Goal: Check status: Check status

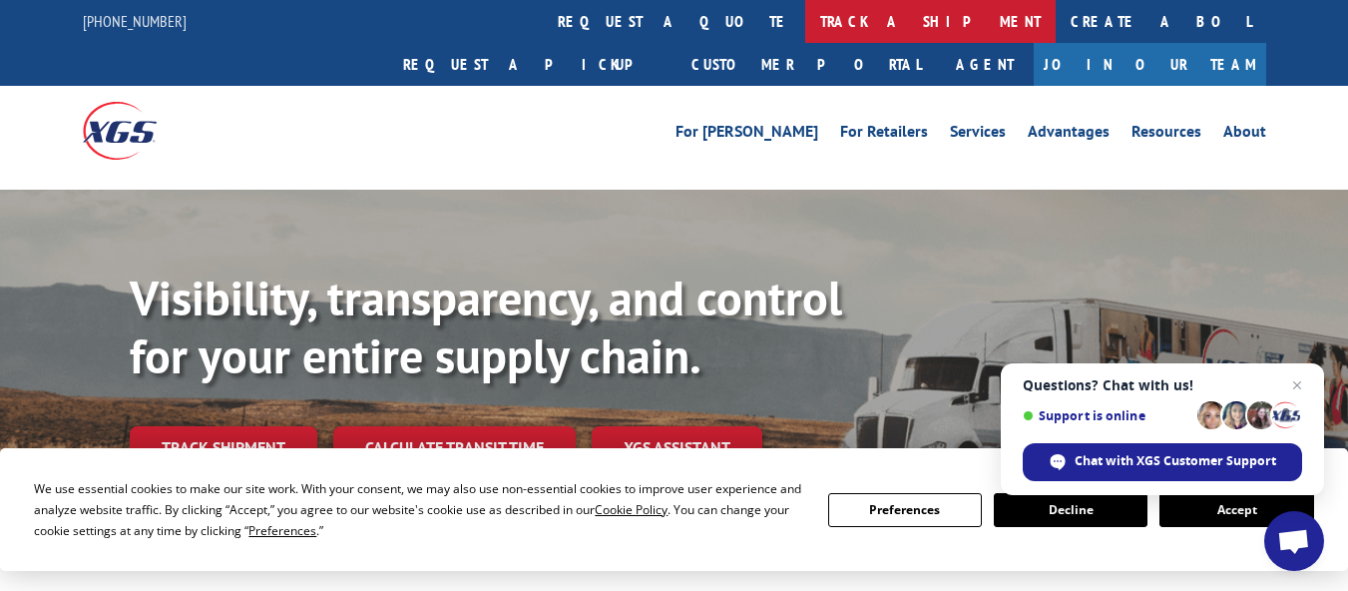
click at [805, 21] on link "track a shipment" at bounding box center [930, 21] width 250 height 43
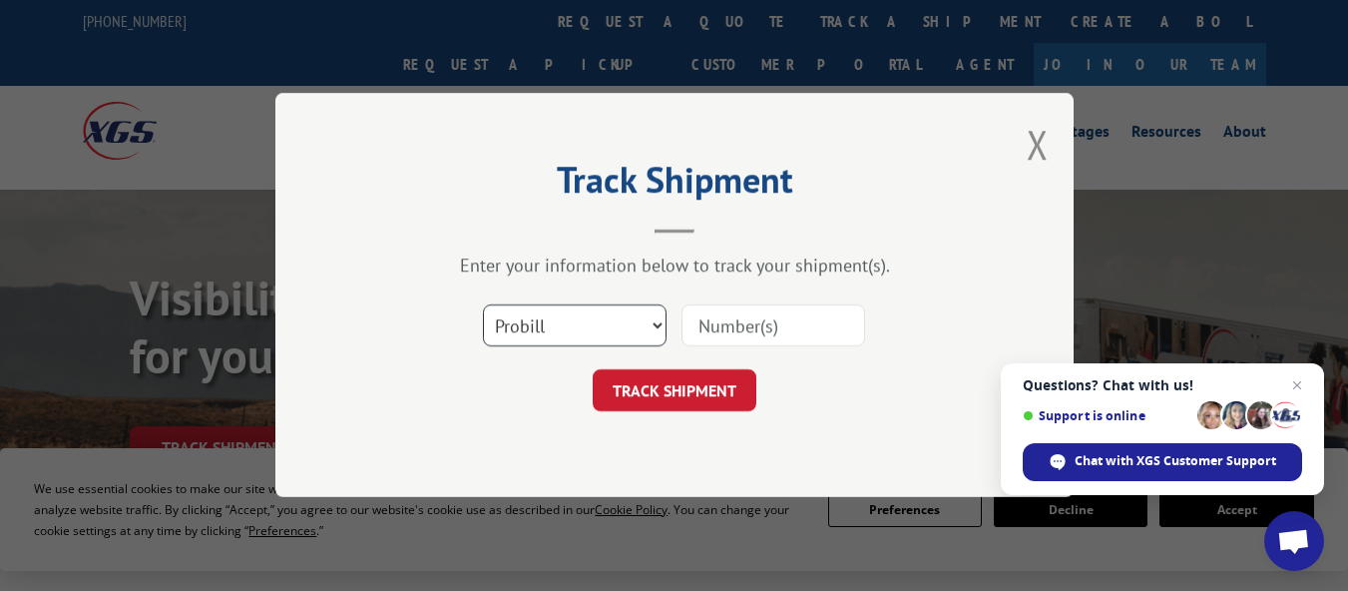
drag, startPoint x: 640, startPoint y: 326, endPoint x: 640, endPoint y: 337, distance: 11.0
click at [640, 325] on select "Select category... Probill BOL PO" at bounding box center [575, 326] width 184 height 42
select select "po"
click at [483, 305] on select "Select category... Probill BOL PO" at bounding box center [575, 326] width 184 height 42
click at [743, 330] on input at bounding box center [773, 326] width 184 height 42
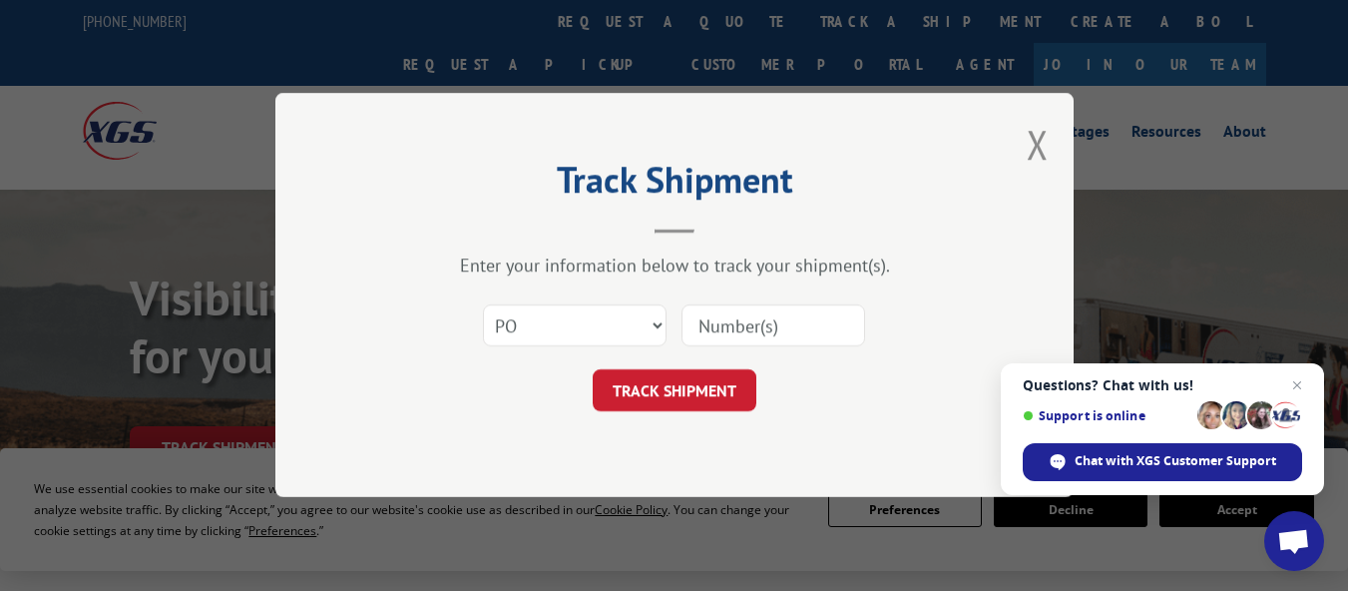
paste input "11528146"
type input "11528146"
click at [687, 388] on button "TRACK SHIPMENT" at bounding box center [675, 391] width 164 height 42
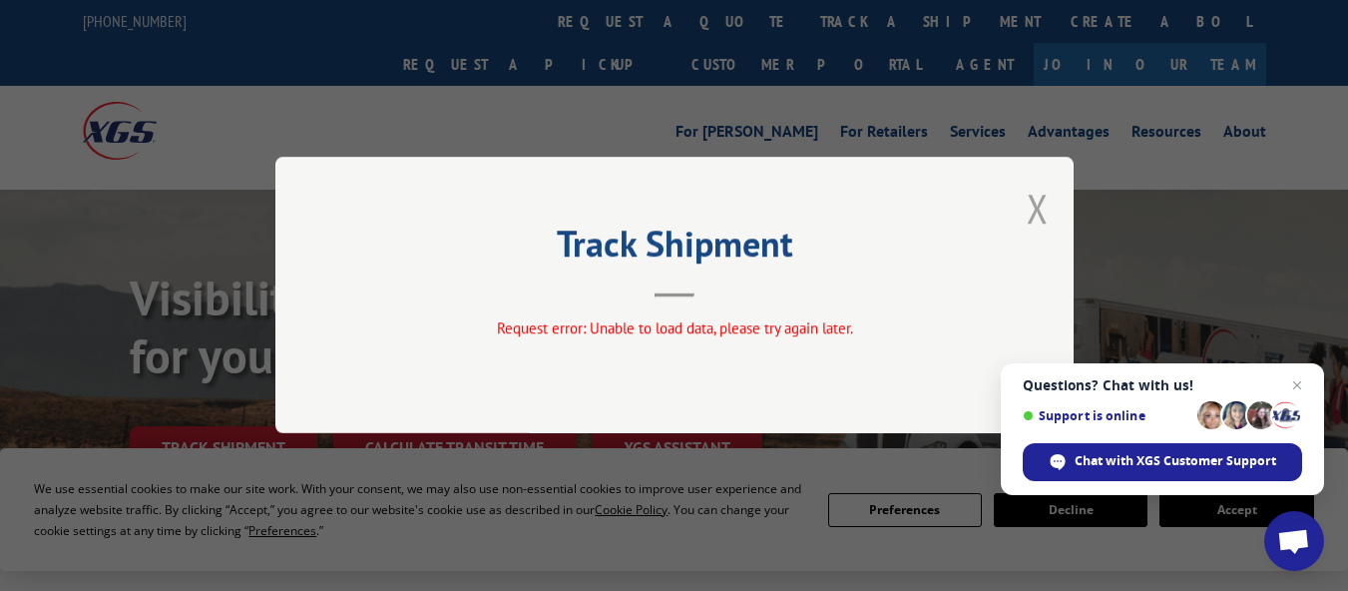
click at [1038, 208] on button "Close modal" at bounding box center [1038, 208] width 22 height 53
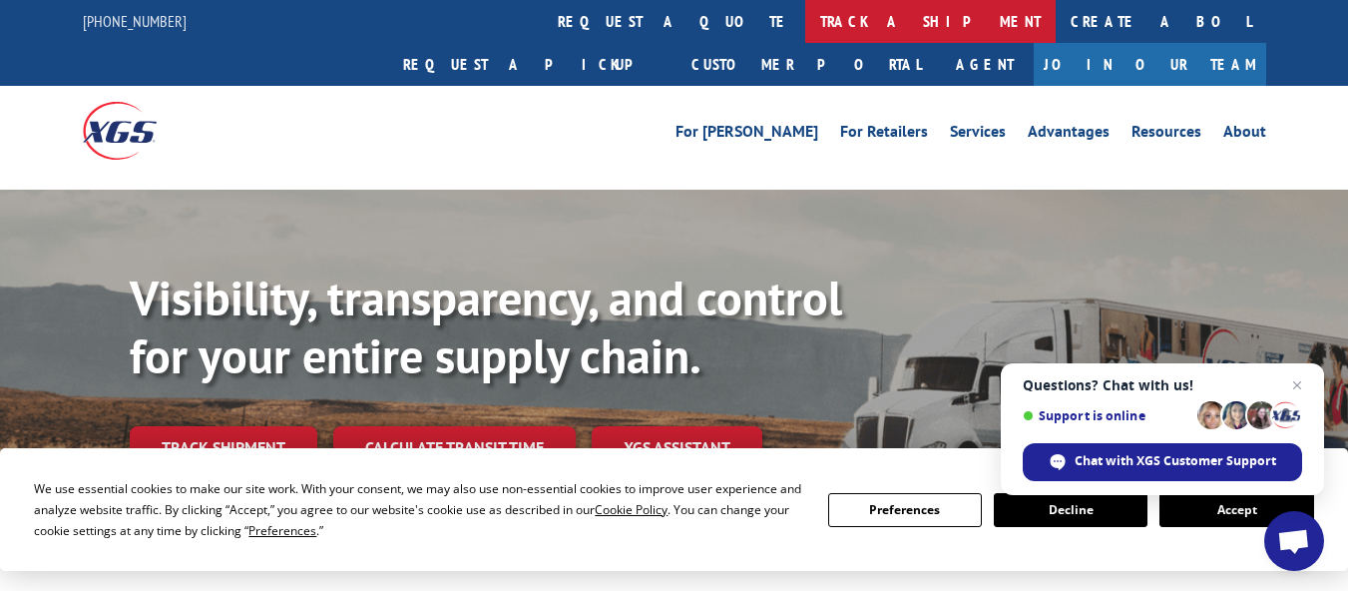
click at [805, 20] on link "track a shipment" at bounding box center [930, 21] width 250 height 43
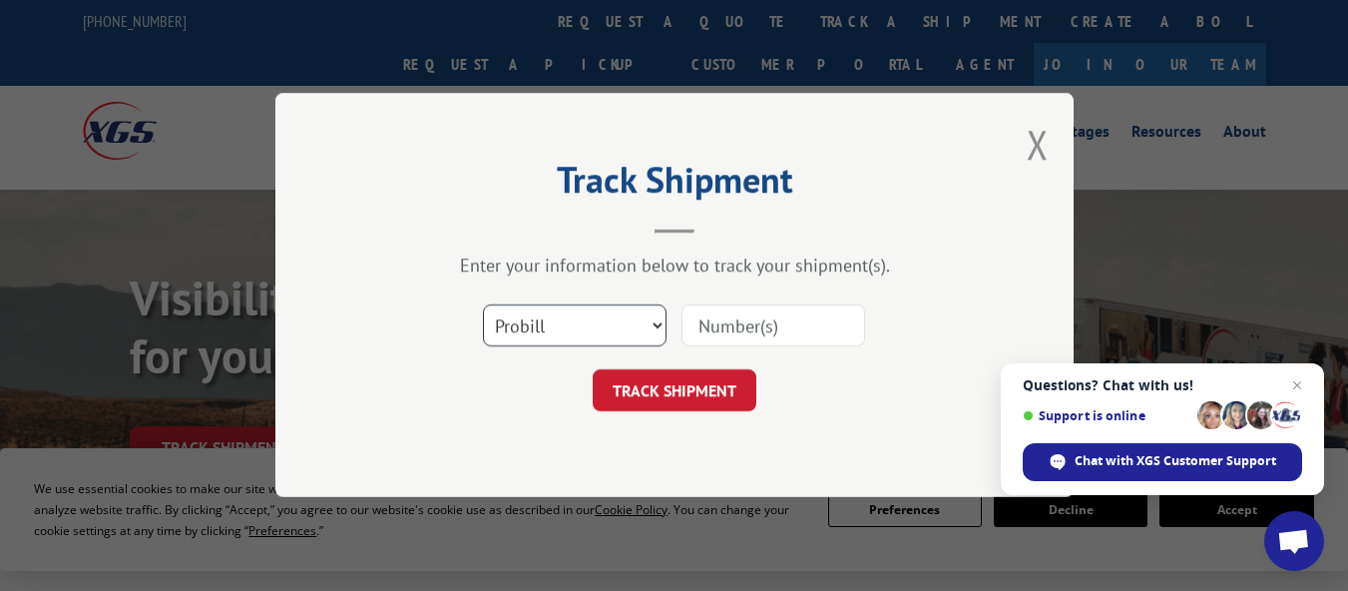
click at [625, 329] on select "Select category... Probill BOL PO" at bounding box center [575, 326] width 184 height 42
click at [483, 305] on select "Select category... Probill BOL PO" at bounding box center [575, 326] width 184 height 42
click at [705, 324] on input at bounding box center [773, 326] width 184 height 42
paste input "17521584"
type input "17521584"
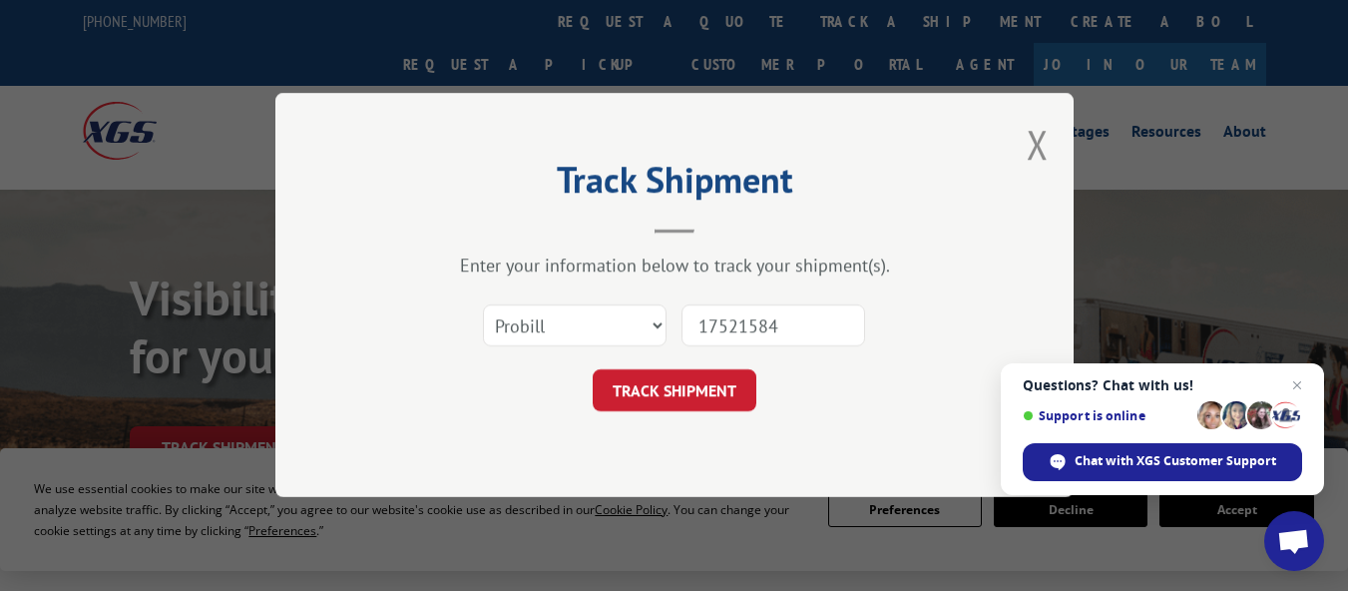
click button "TRACK SHIPMENT" at bounding box center [675, 391] width 164 height 42
